Goal: Find specific page/section: Find specific page/section

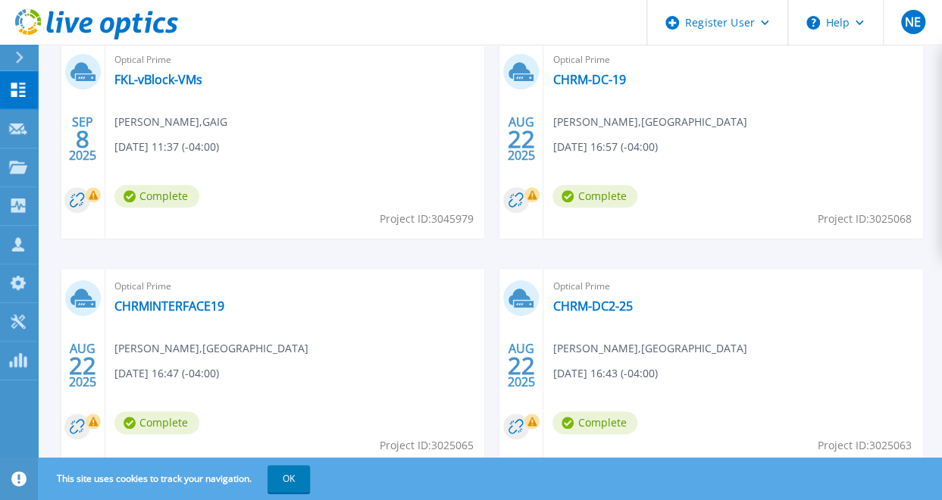
scroll to position [454, 0]
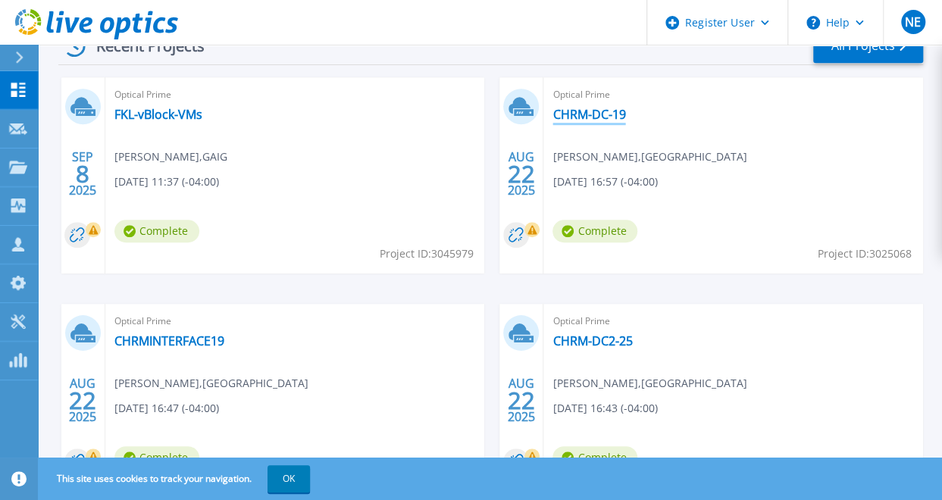
click at [595, 115] on link "CHRM-DC-19" at bounding box center [588, 114] width 73 height 15
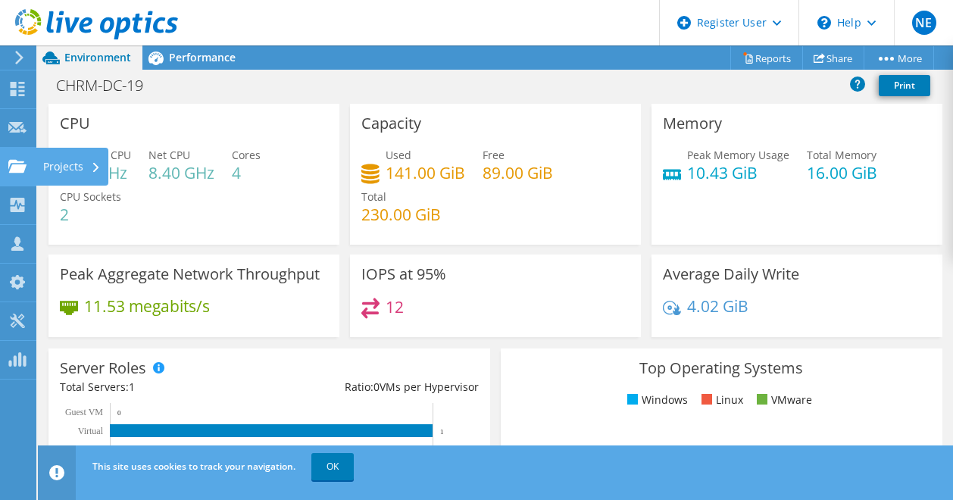
click at [14, 161] on use at bounding box center [17, 165] width 18 height 13
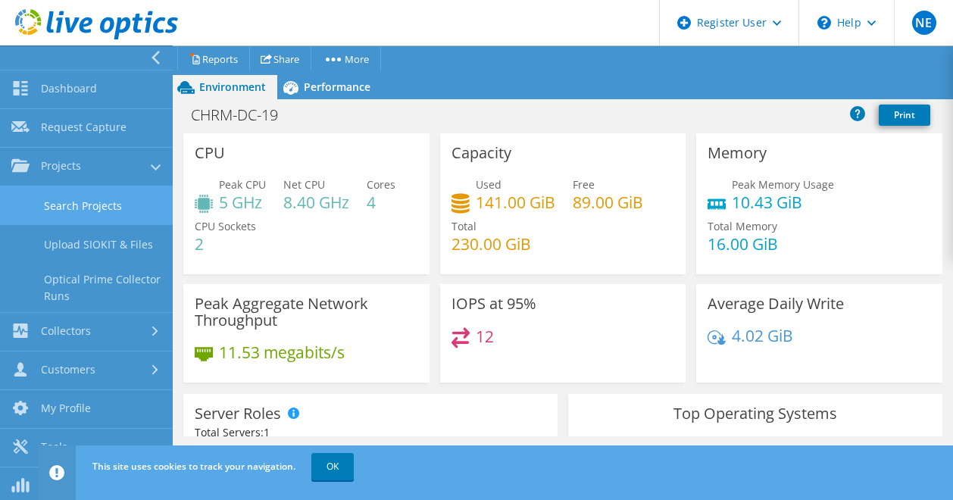
click at [82, 208] on link "Search Projects" at bounding box center [86, 205] width 173 height 39
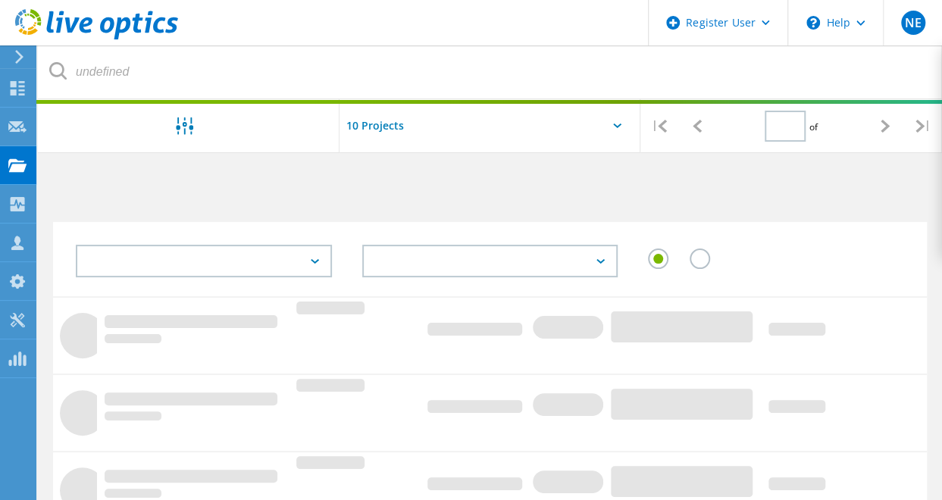
type input "1"
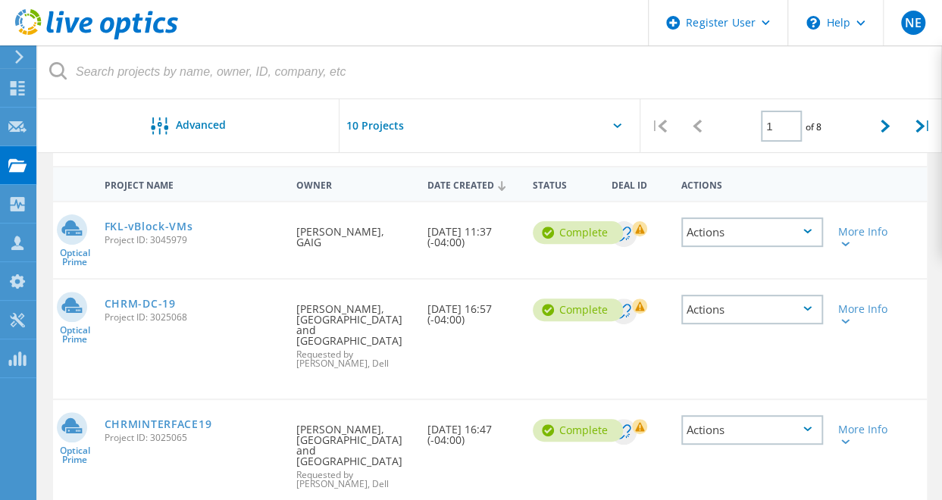
scroll to position [151, 0]
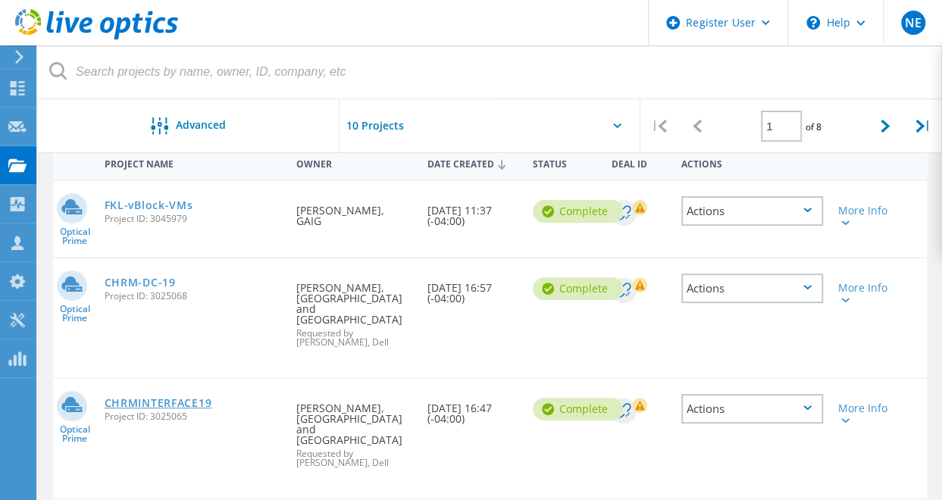
click at [183, 398] on link "CHRMINTERFACE19" at bounding box center [159, 403] width 108 height 11
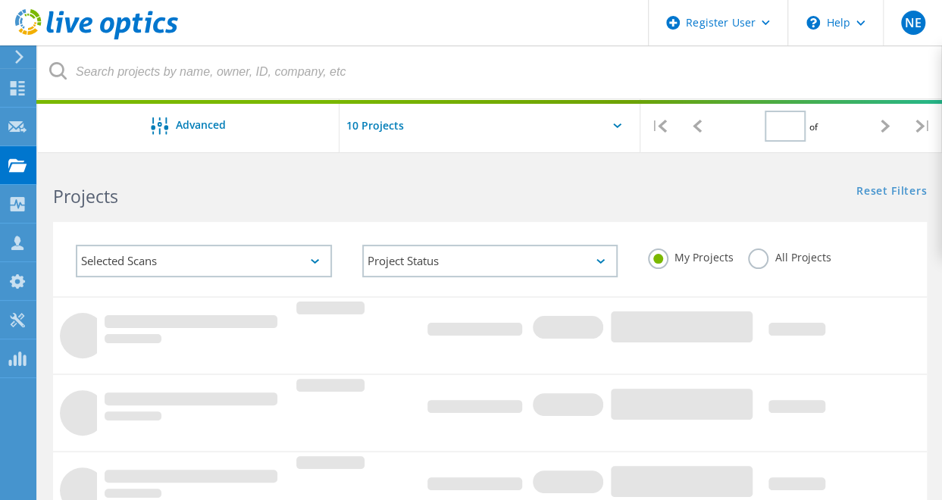
type input "1"
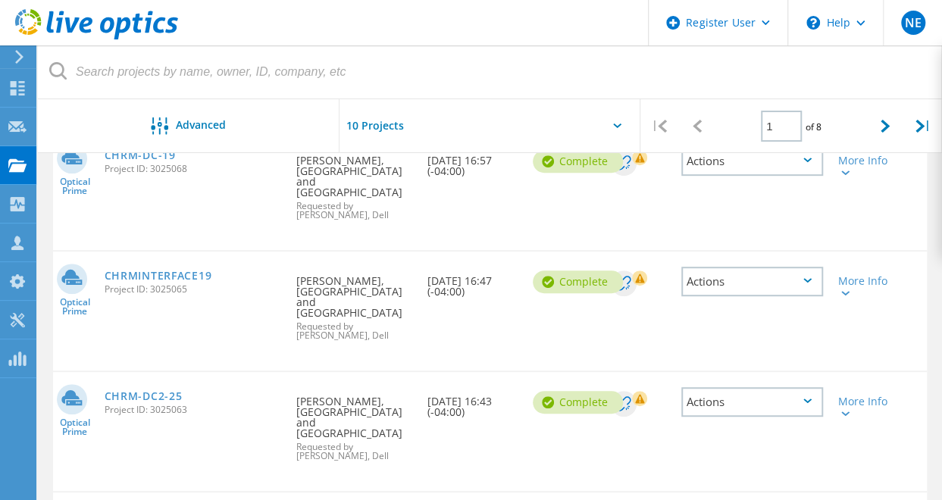
scroll to position [303, 0]
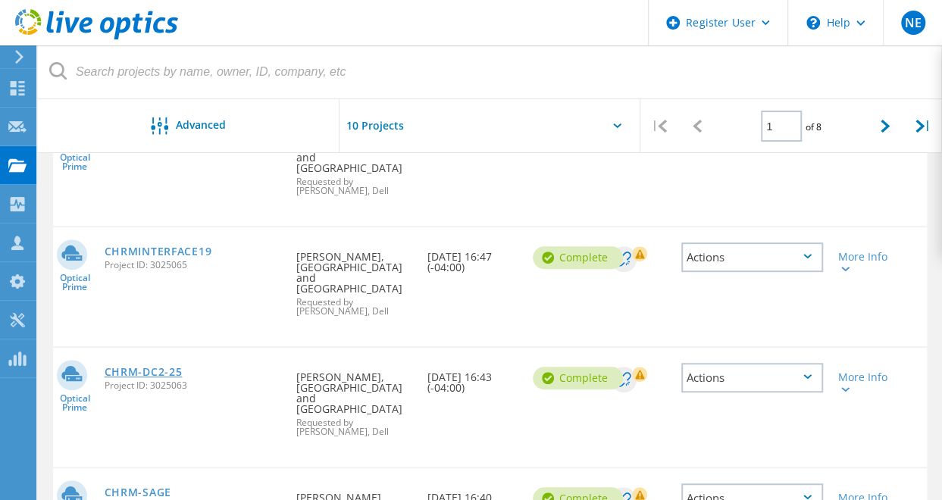
click at [170, 367] on link "CHRM-DC2-25" at bounding box center [144, 372] width 78 height 11
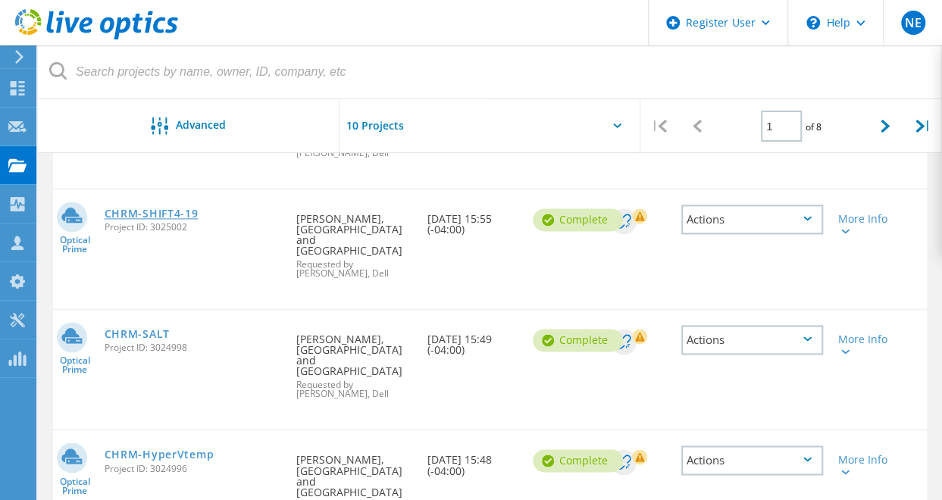
scroll to position [957, 0]
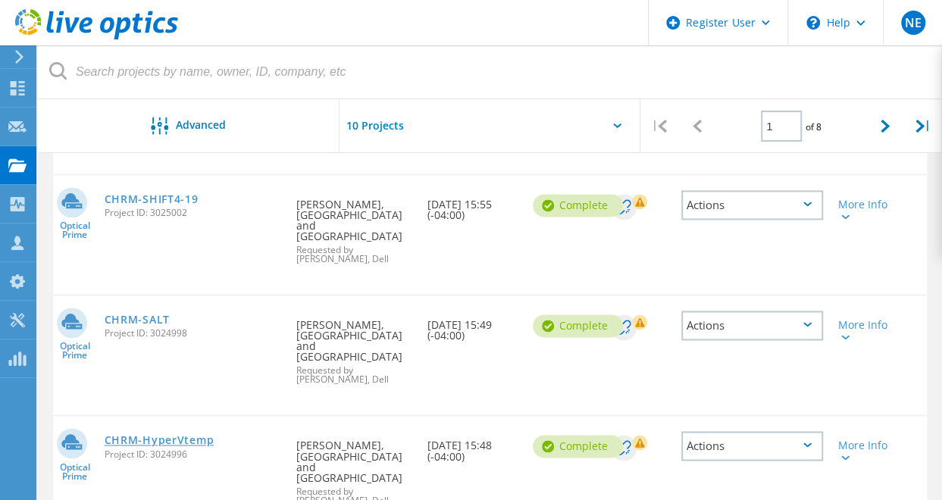
click at [150, 435] on link "CHRM-HyperVtemp" at bounding box center [160, 440] width 110 height 11
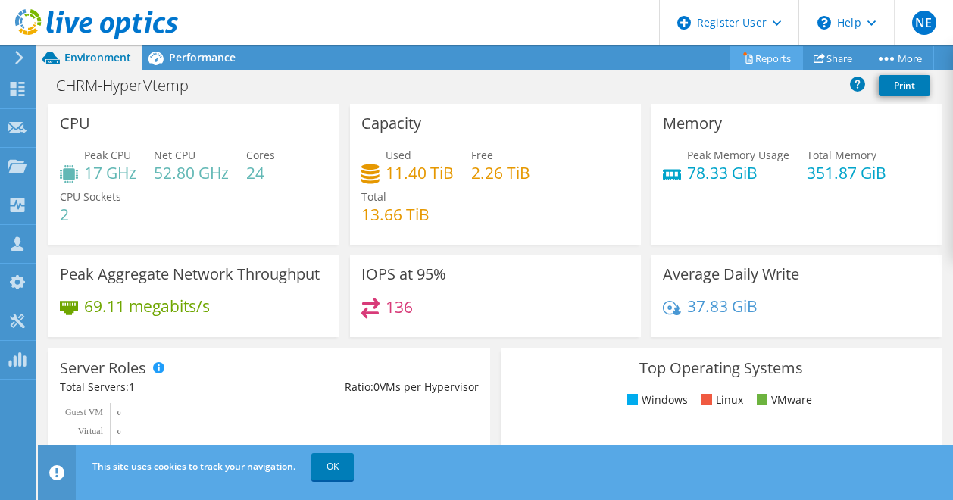
click at [778, 63] on link "Reports" at bounding box center [766, 57] width 73 height 23
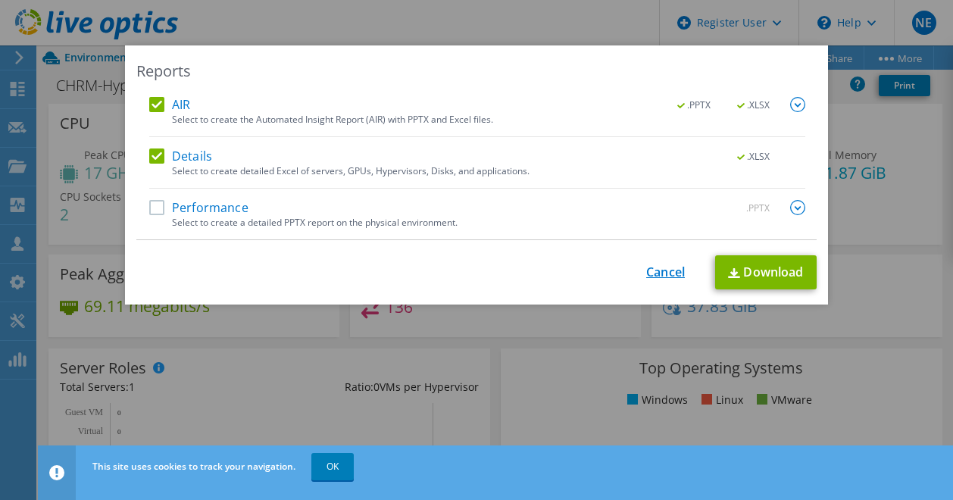
click at [658, 276] on link "Cancel" at bounding box center [665, 272] width 39 height 14
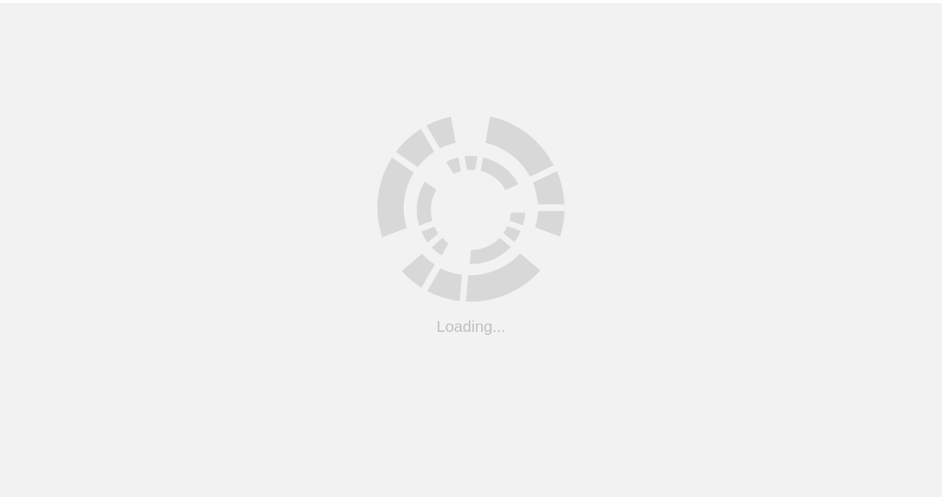
scroll to position [629, 0]
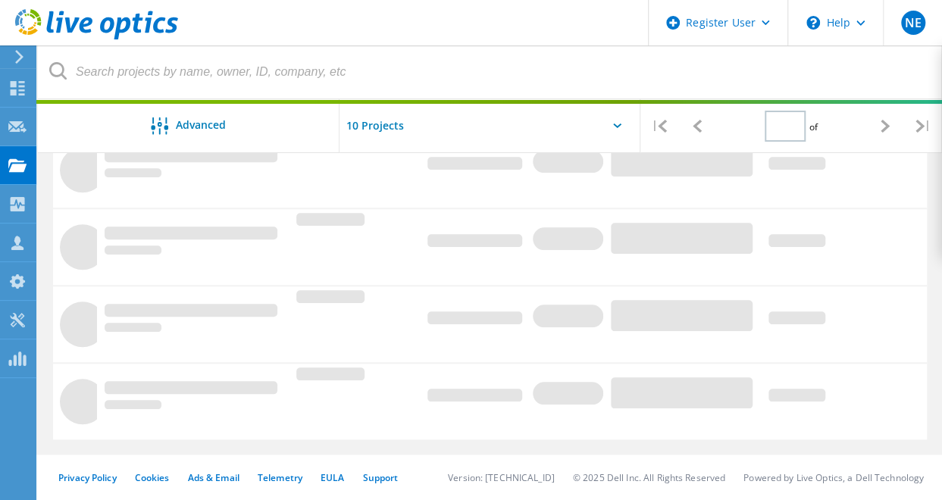
type input "1"
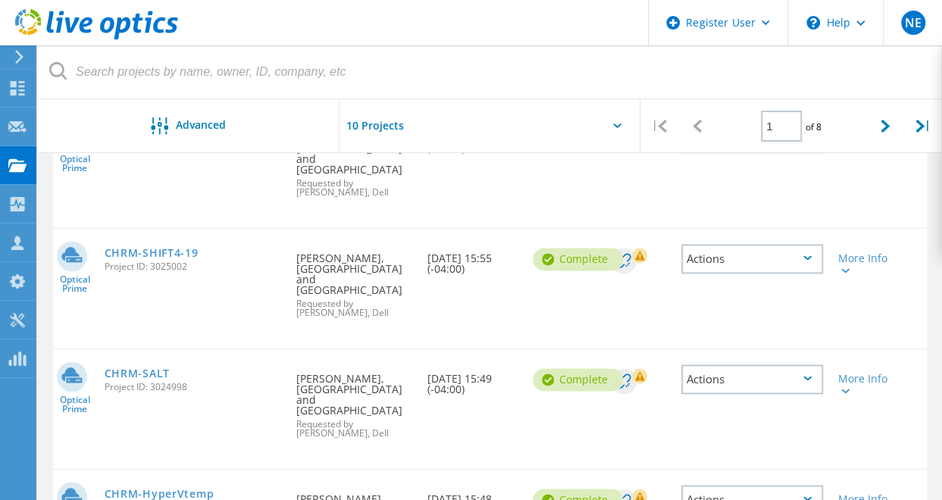
scroll to position [882, 0]
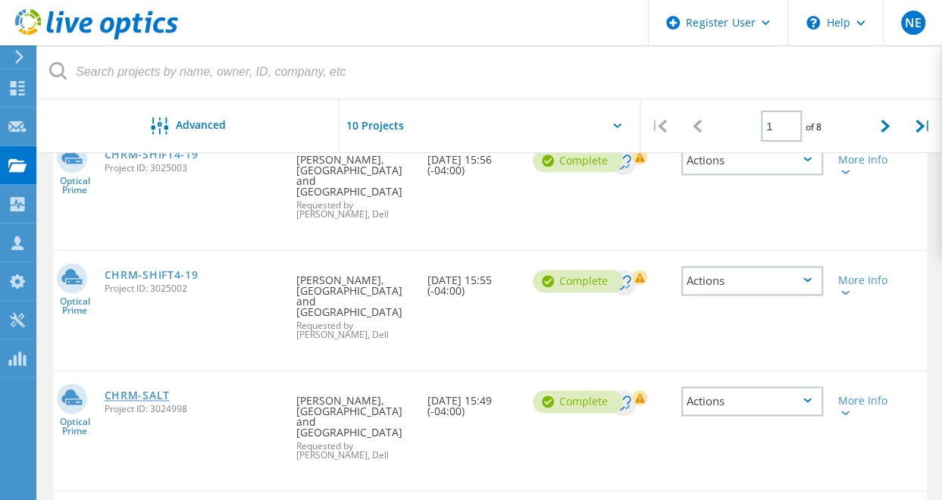
click at [123, 390] on link "CHRM-SALT" at bounding box center [137, 395] width 65 height 11
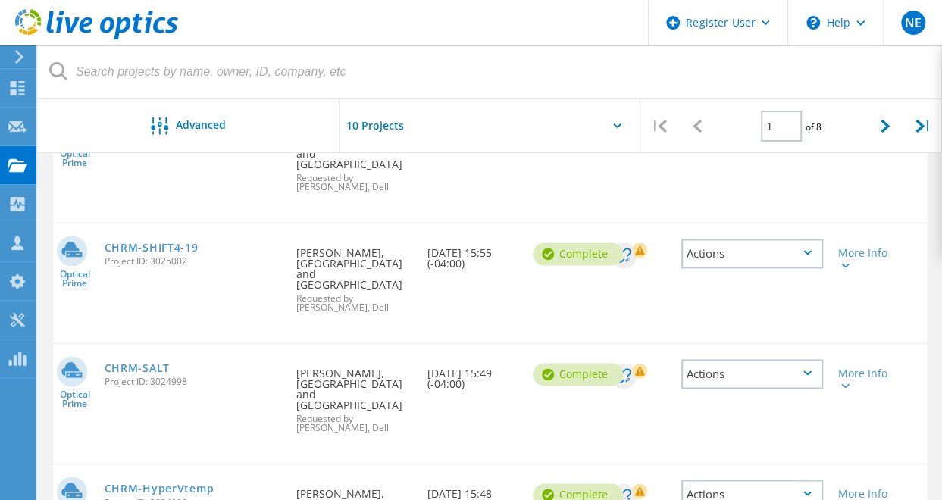
scroll to position [957, 0]
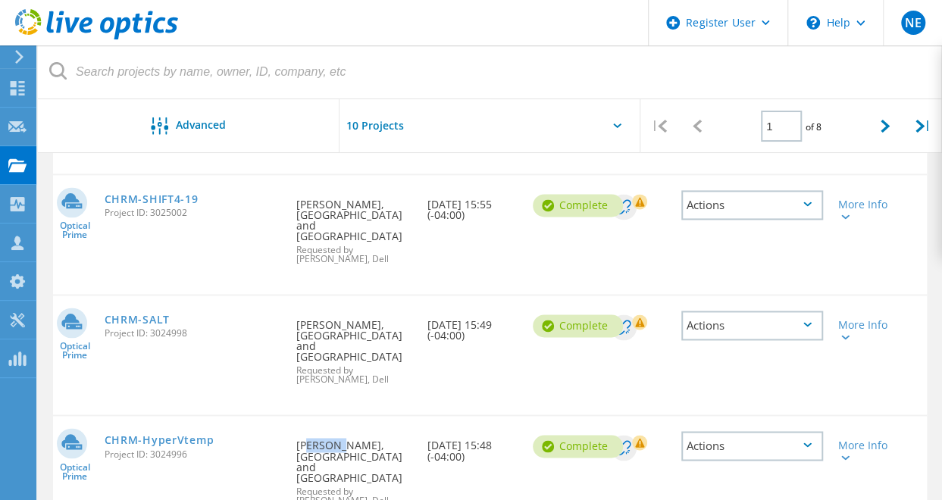
drag, startPoint x: 298, startPoint y: 361, endPoint x: 329, endPoint y: 360, distance: 31.1
click at [329, 416] on div "Requested By Jeff Newell, Charleston Harbor Resort and Marina Requested by Nick…" at bounding box center [354, 468] width 131 height 104
drag, startPoint x: 329, startPoint y: 360, endPoint x: 289, endPoint y: 363, distance: 41.0
click at [289, 416] on div "Requested By Jeff Newell, Charleston Harbor Resort and Marina Requested by Nick…" at bounding box center [354, 468] width 131 height 104
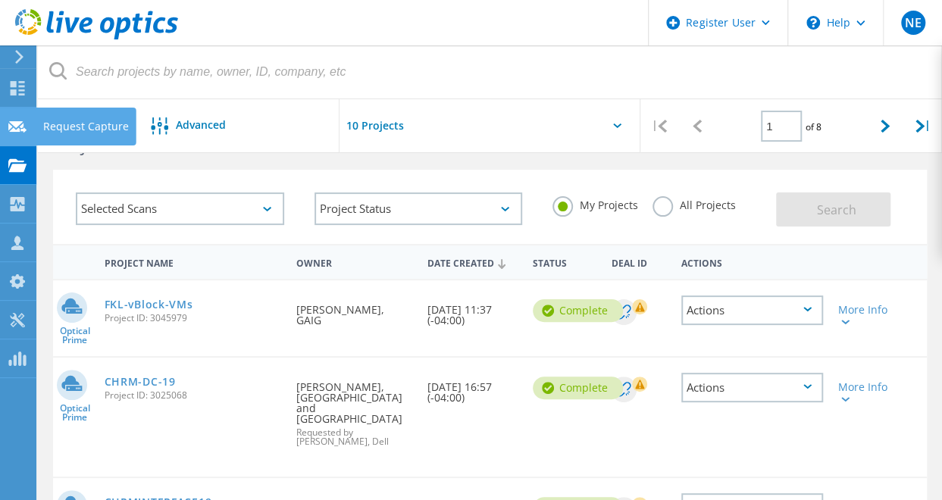
scroll to position [0, 0]
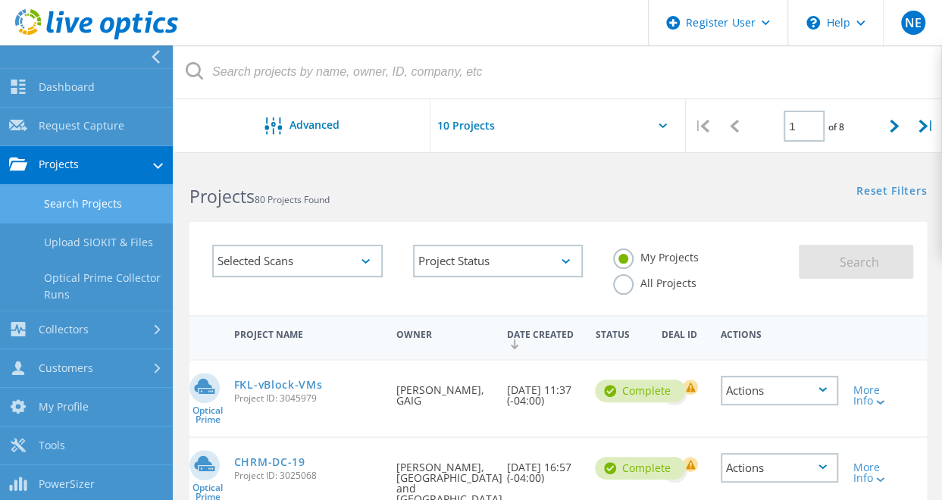
click at [87, 206] on link "Search Projects" at bounding box center [86, 204] width 173 height 39
click at [366, 263] on icon at bounding box center [365, 261] width 8 height 5
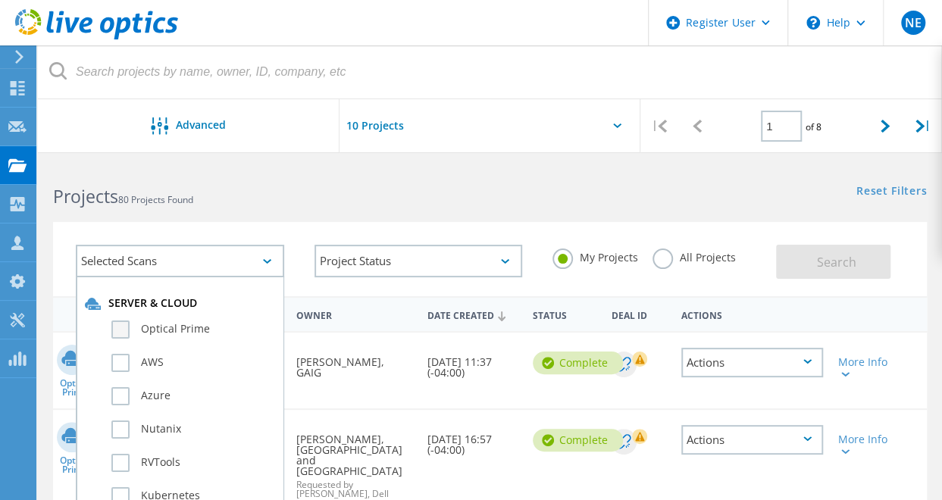
click at [124, 326] on label "Optical Prime" at bounding box center [193, 329] width 164 height 18
click at [0, 0] on input "Optical Prime" at bounding box center [0, 0] width 0 height 0
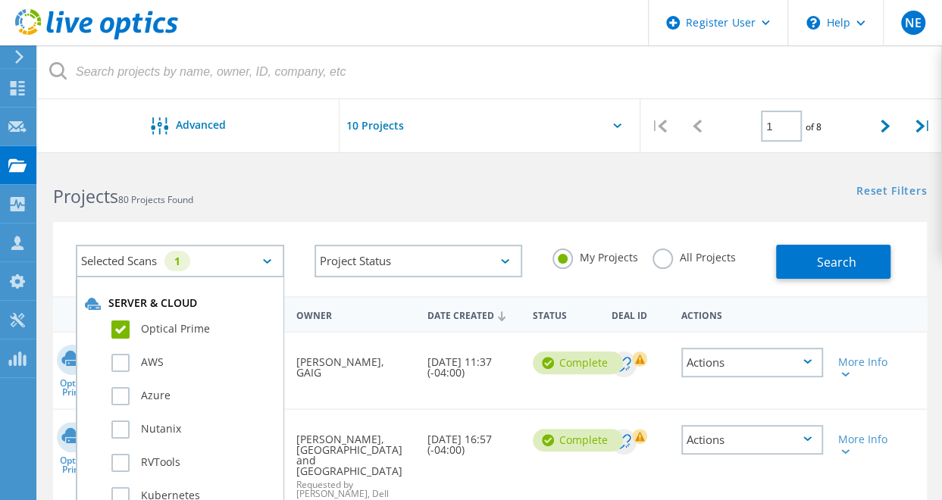
click at [663, 261] on label "All Projects" at bounding box center [693, 255] width 83 height 14
click at [0, 0] on input "All Projects" at bounding box center [0, 0] width 0 height 0
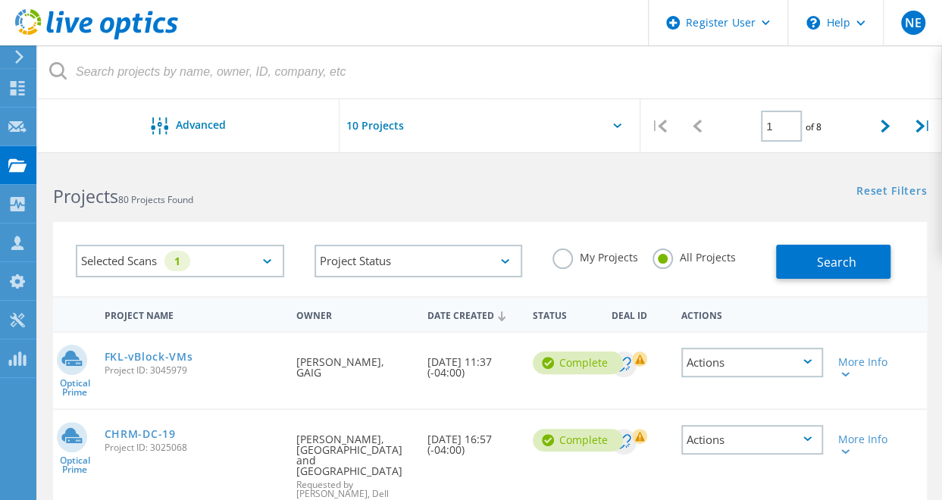
click at [566, 257] on label "My Projects" at bounding box center [594, 255] width 85 height 14
click at [0, 0] on input "My Projects" at bounding box center [0, 0] width 0 height 0
click at [807, 260] on button "Search" at bounding box center [833, 262] width 114 height 34
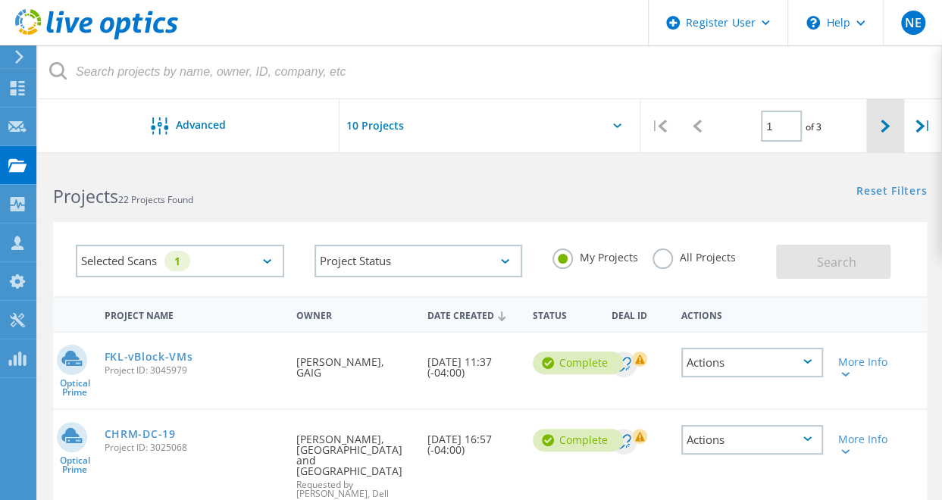
click at [878, 124] on div at bounding box center [885, 126] width 38 height 54
type input "2"
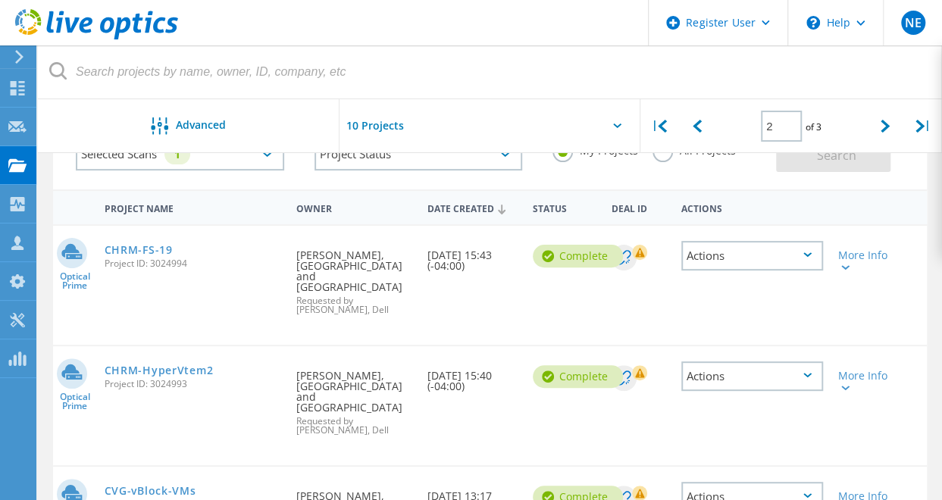
scroll to position [151, 0]
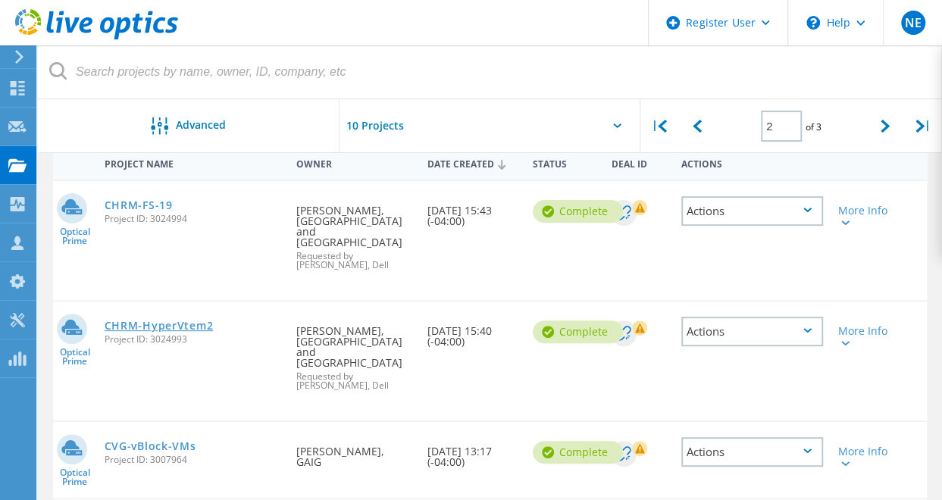
click at [173, 320] on link "CHRM-HyperVtem2" at bounding box center [159, 325] width 109 height 11
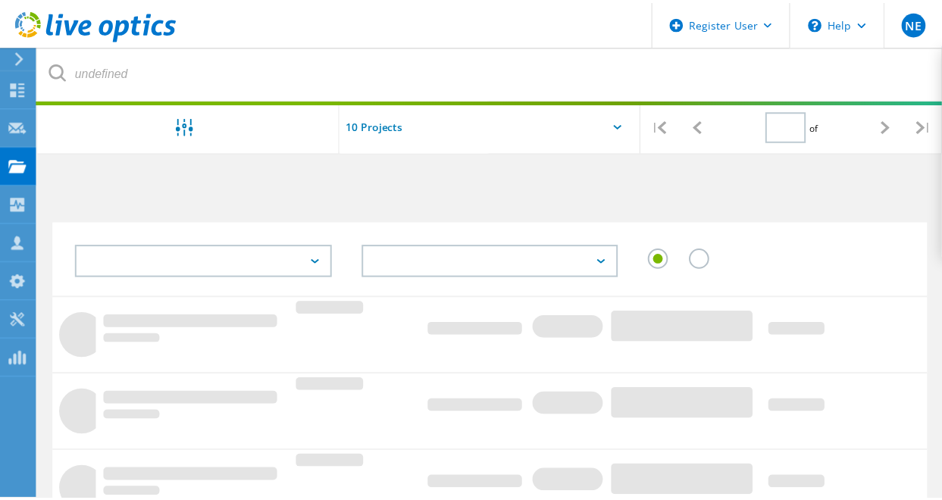
scroll to position [151, 0]
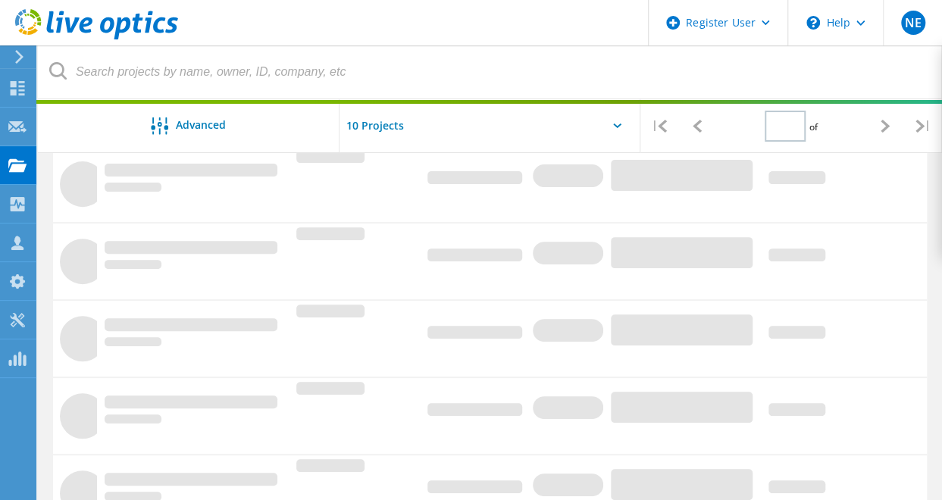
type input "2"
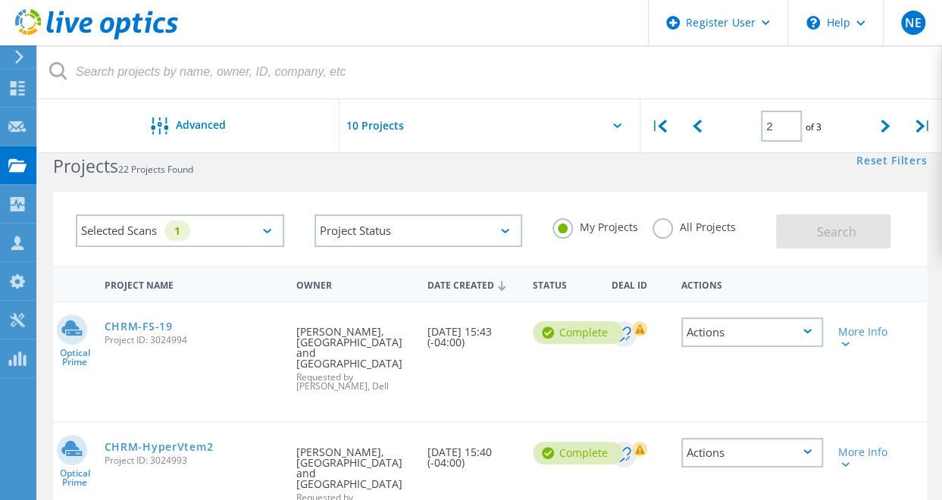
scroll to position [76, 0]
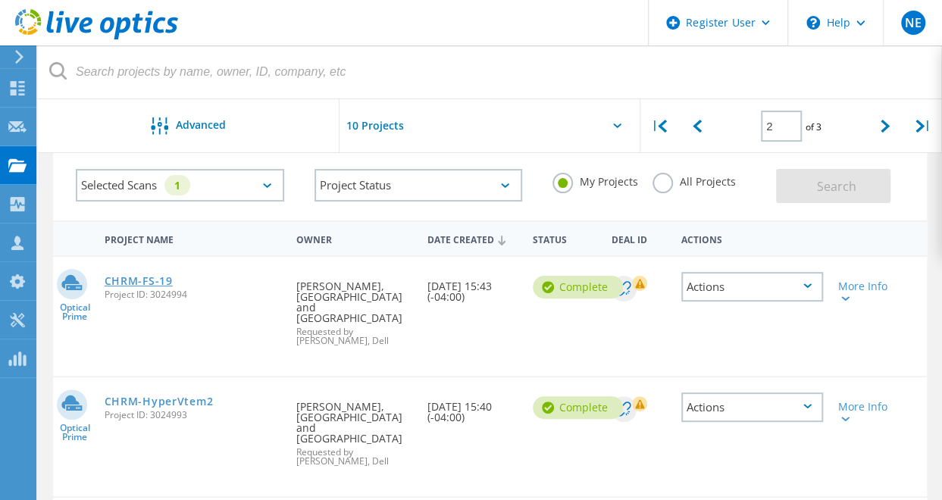
click at [147, 277] on link "CHRM-FS-19" at bounding box center [139, 281] width 68 height 11
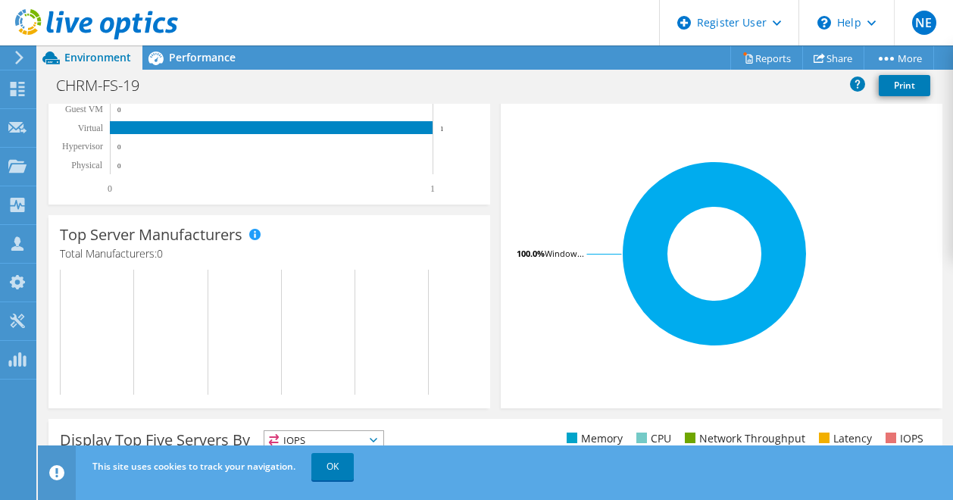
scroll to position [76, 0]
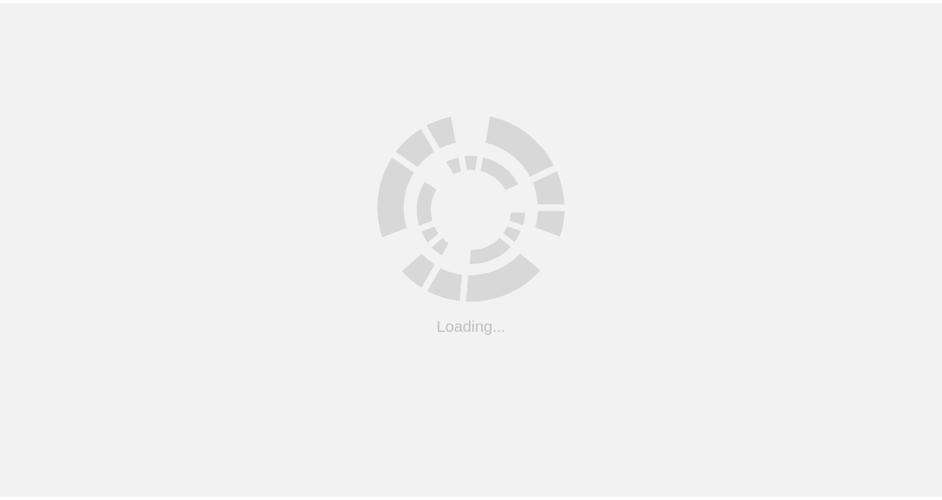
scroll to position [76, 0]
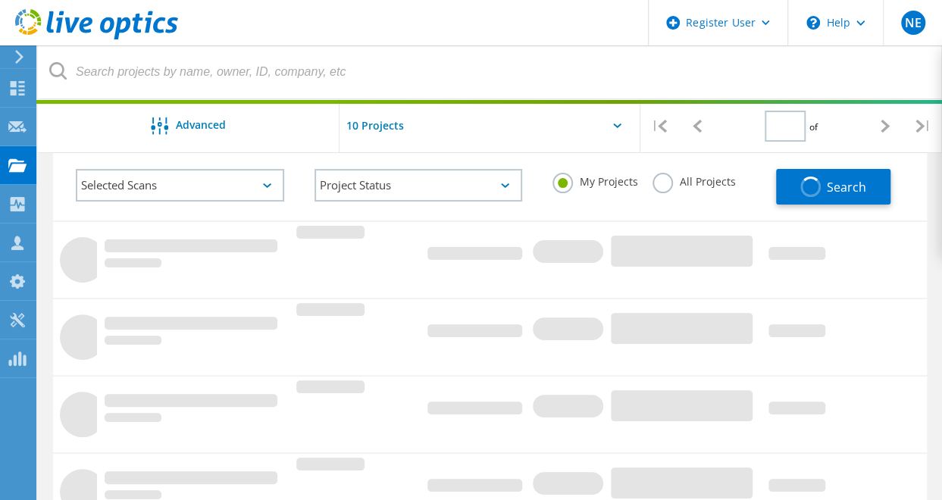
type input "2"
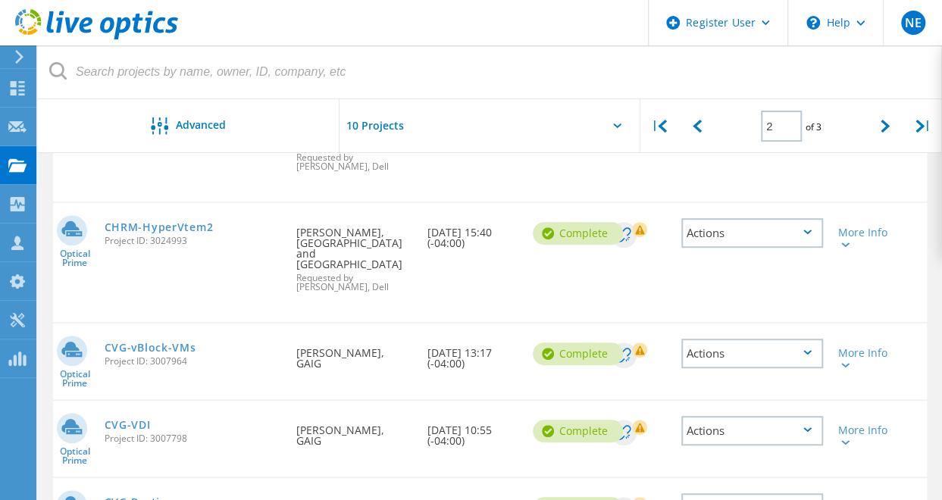
scroll to position [227, 0]
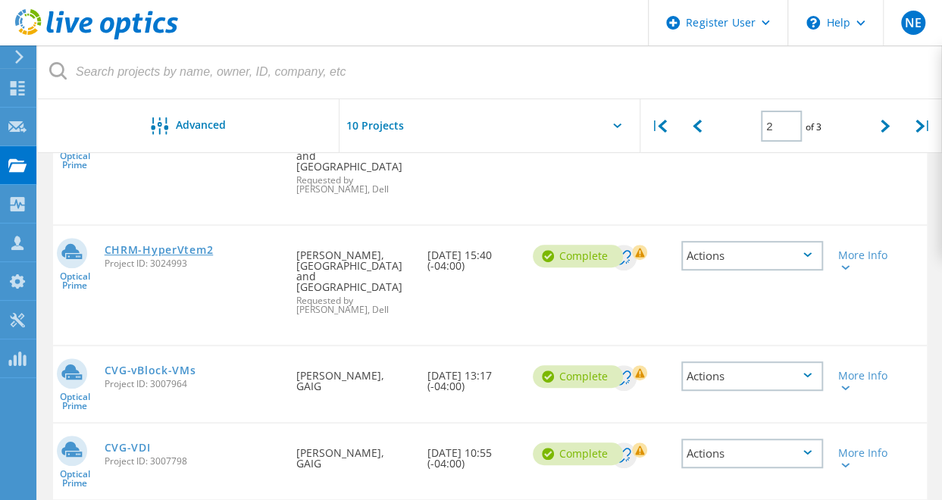
click at [183, 245] on link "CHRM-HyperVtem2" at bounding box center [159, 250] width 109 height 11
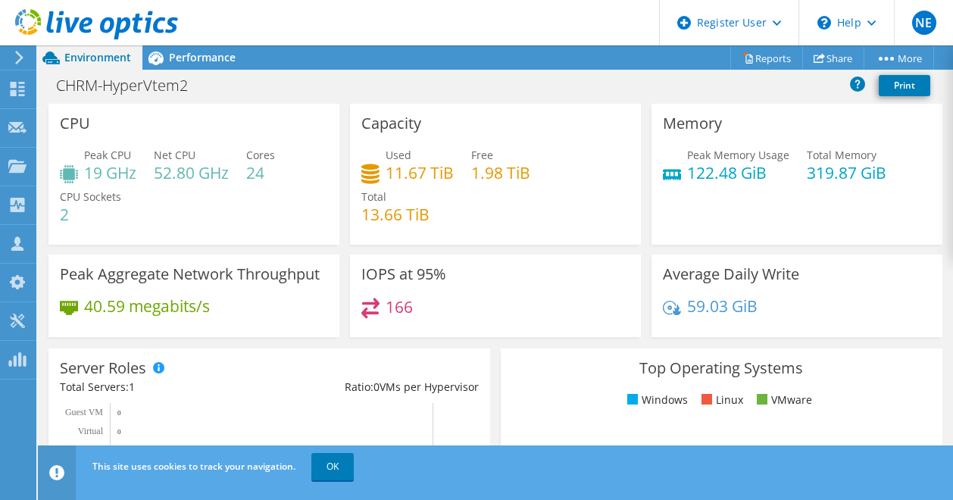
click at [172, 48] on div at bounding box center [89, 25] width 178 height 51
click at [180, 61] on span "Performance" at bounding box center [202, 57] width 67 height 14
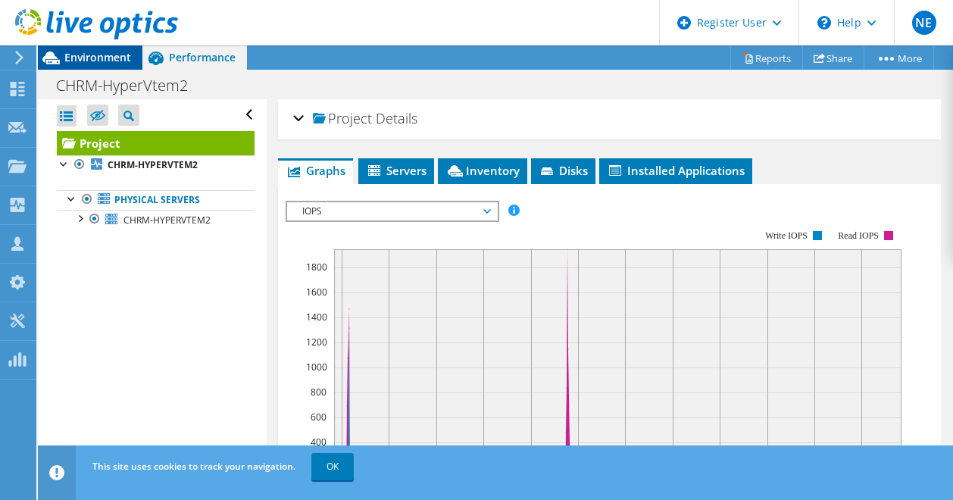
click at [78, 52] on span "Environment" at bounding box center [97, 57] width 67 height 14
